Goal: Check status

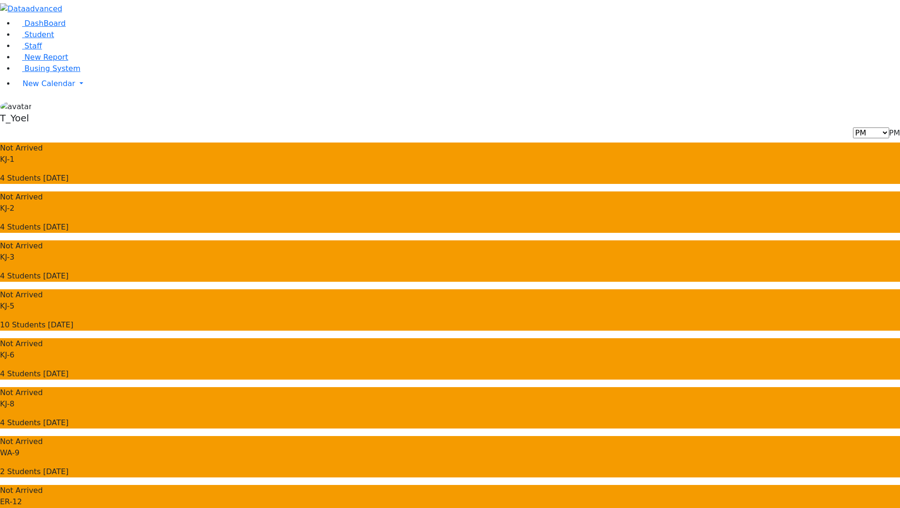
click at [71, 6] on use "button" at bounding box center [71, 6] width 0 height 0
